Goal: Contribute content: Contribute content

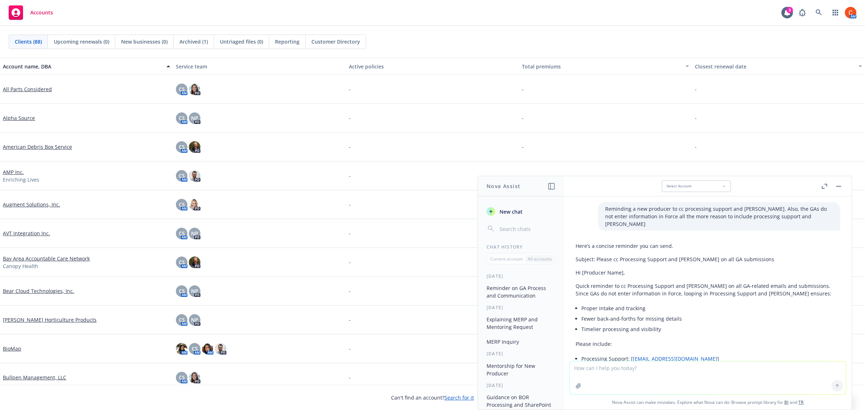
scroll to position [312, 0]
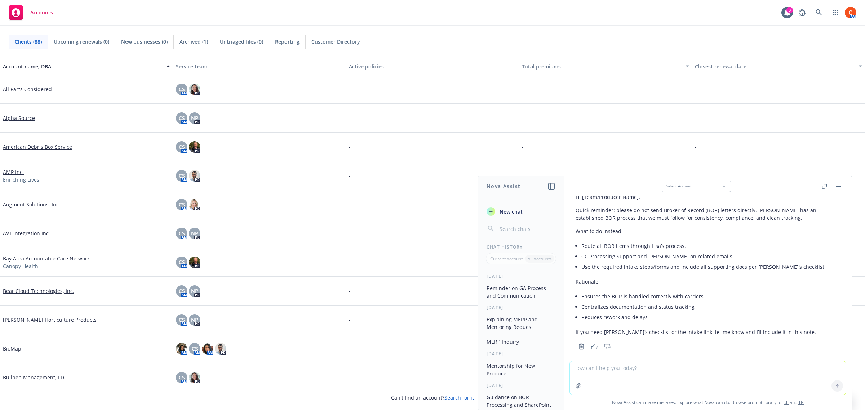
click at [597, 362] on textarea at bounding box center [708, 377] width 276 height 33
click at [753, 366] on textarea "Ideas to reorganize Emerging Market. Market Lead manages 2 directors and one cl…" at bounding box center [708, 378] width 276 height 34
click at [815, 364] on textarea "Ideas to reorganize Emerging Market. Market Lead manages 2 directors, one clien…" at bounding box center [708, 378] width 276 height 34
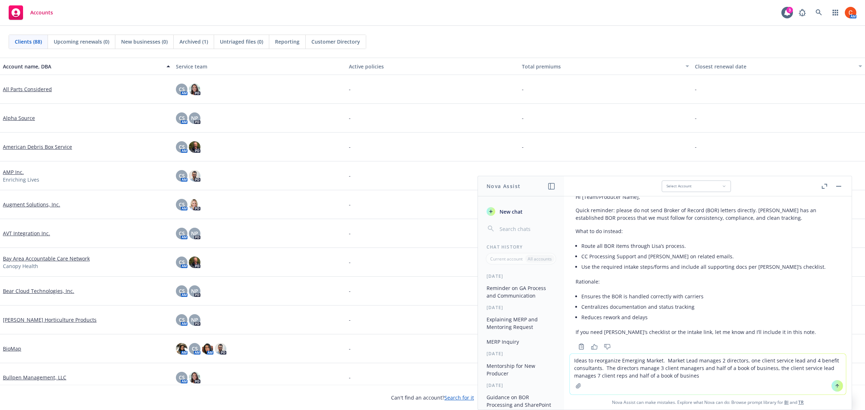
type textarea "Ideas to reorganize Emerging Market. Market Lead manages 2 directors, one clien…"
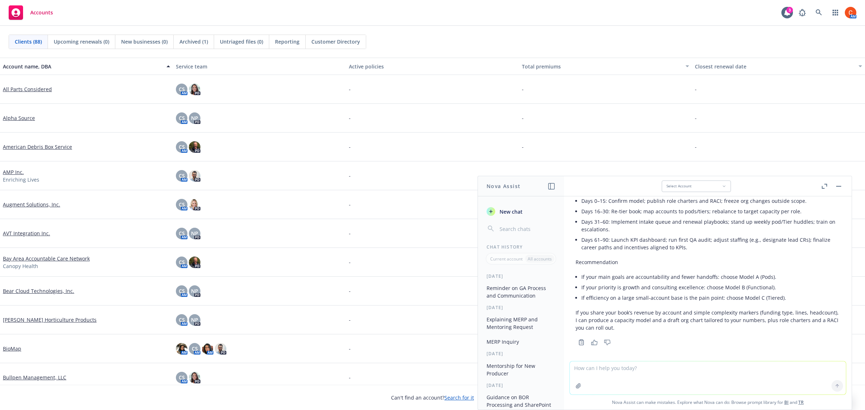
scroll to position [1726, 0]
